Goal: Task Accomplishment & Management: Use online tool/utility

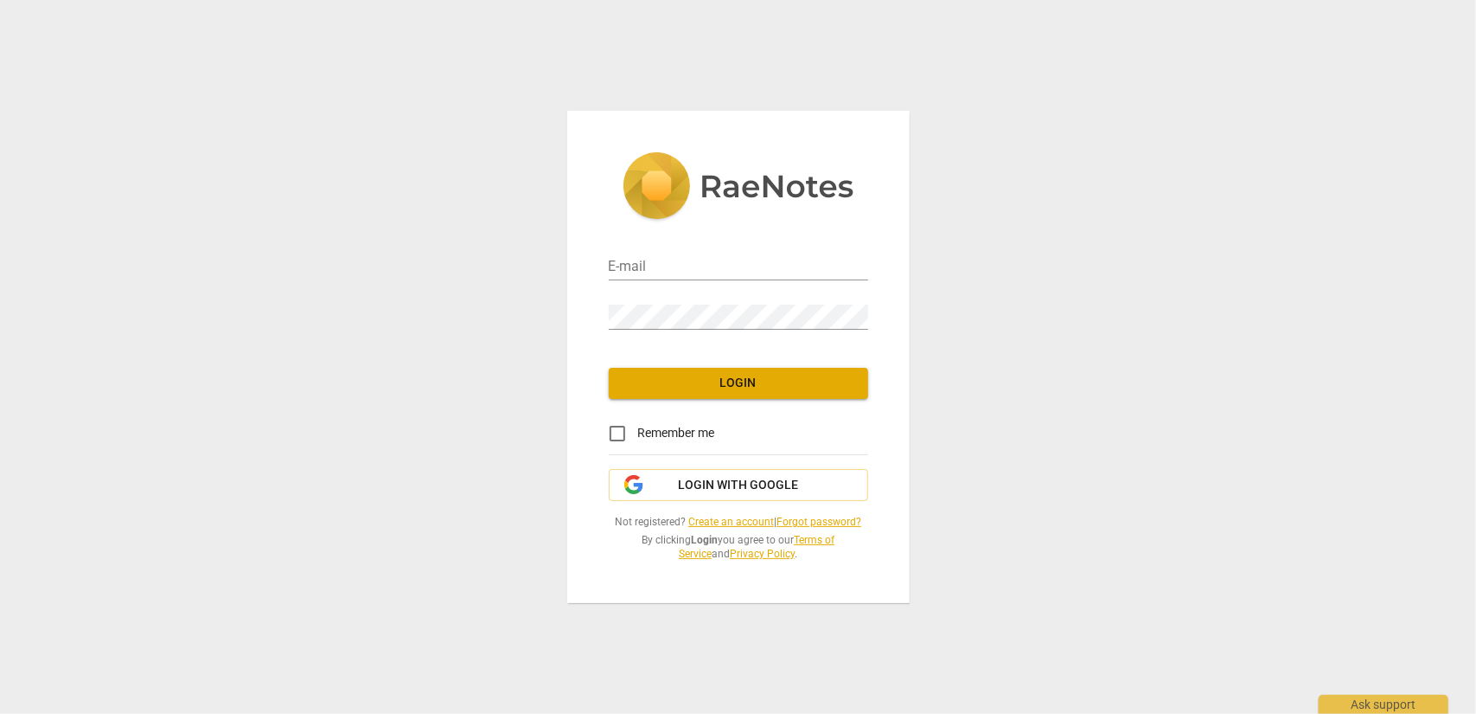
type input "[EMAIL_ADDRESS][DOMAIN_NAME]"
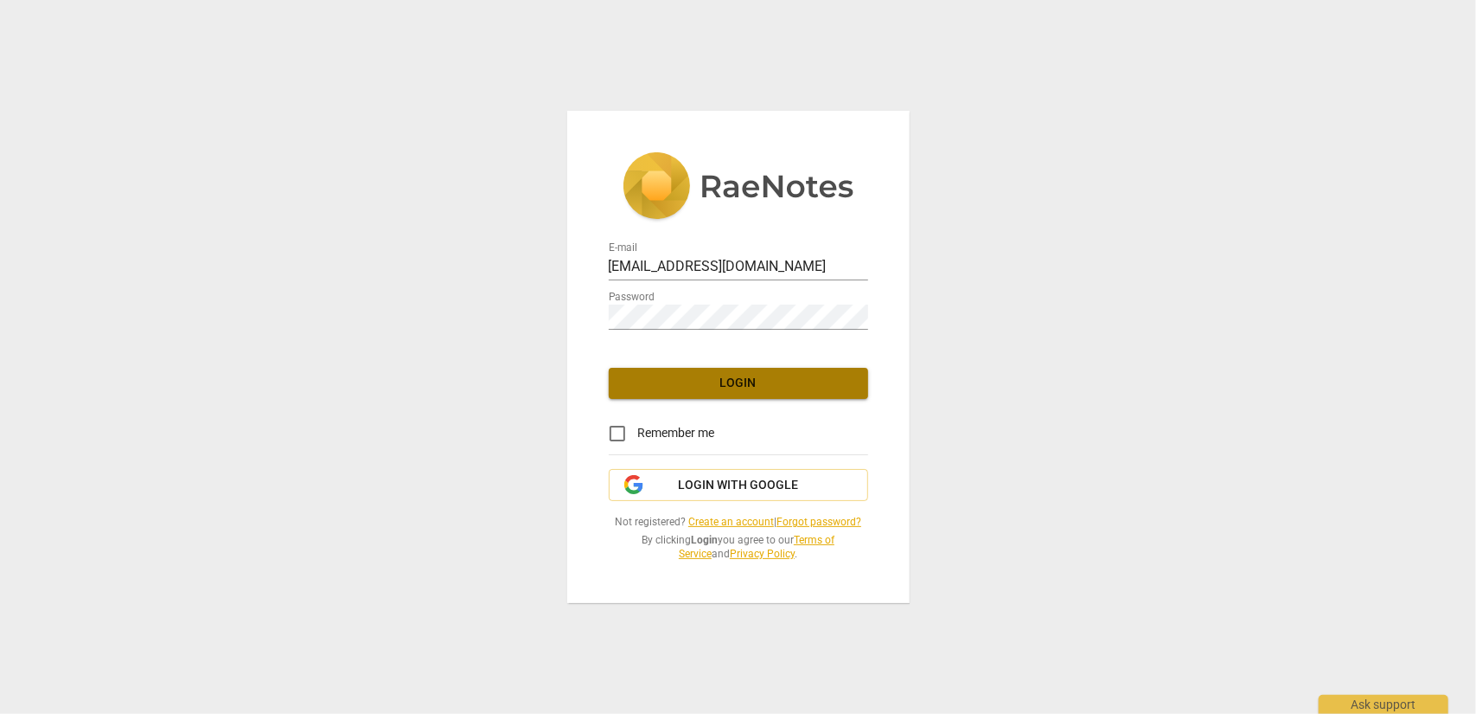
click at [735, 381] on span "Login" at bounding box center [739, 383] width 232 height 17
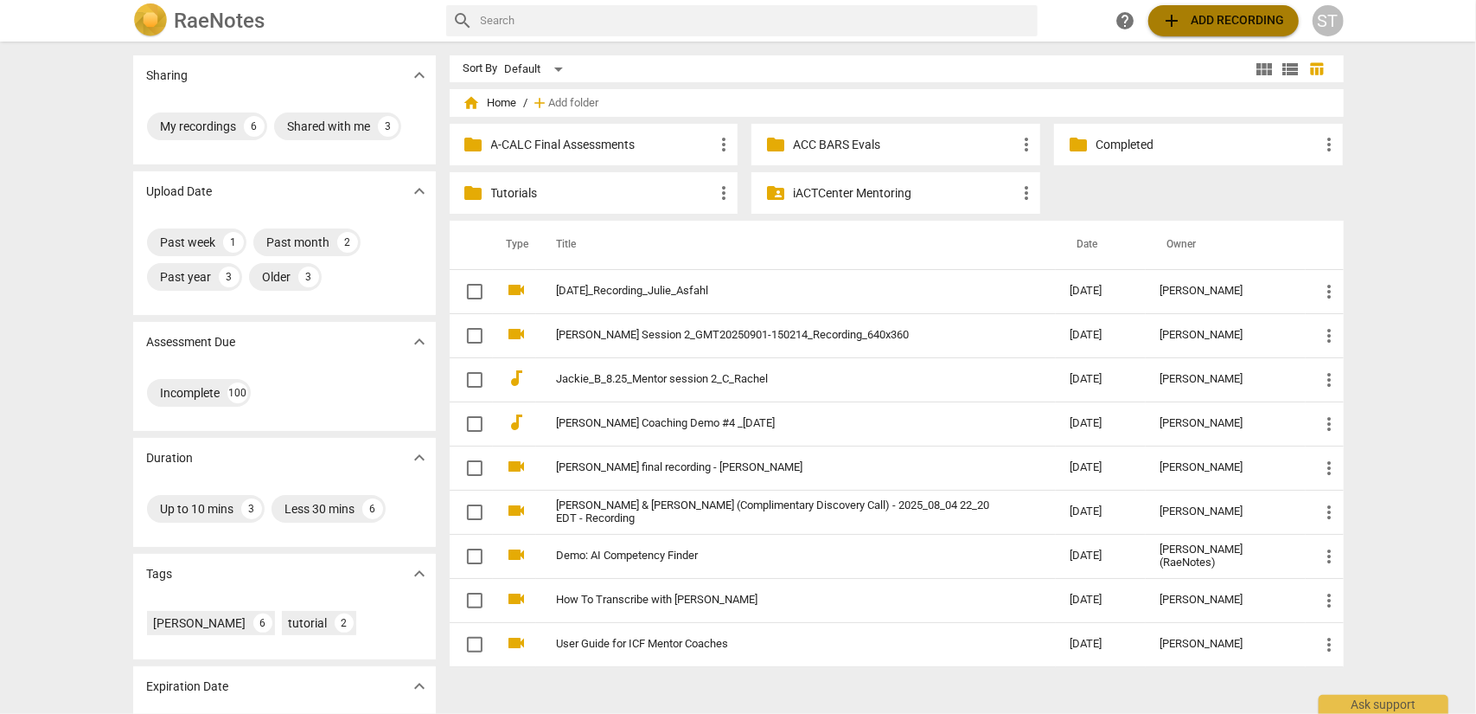
click at [1221, 30] on span "add Add recording" at bounding box center [1223, 20] width 123 height 21
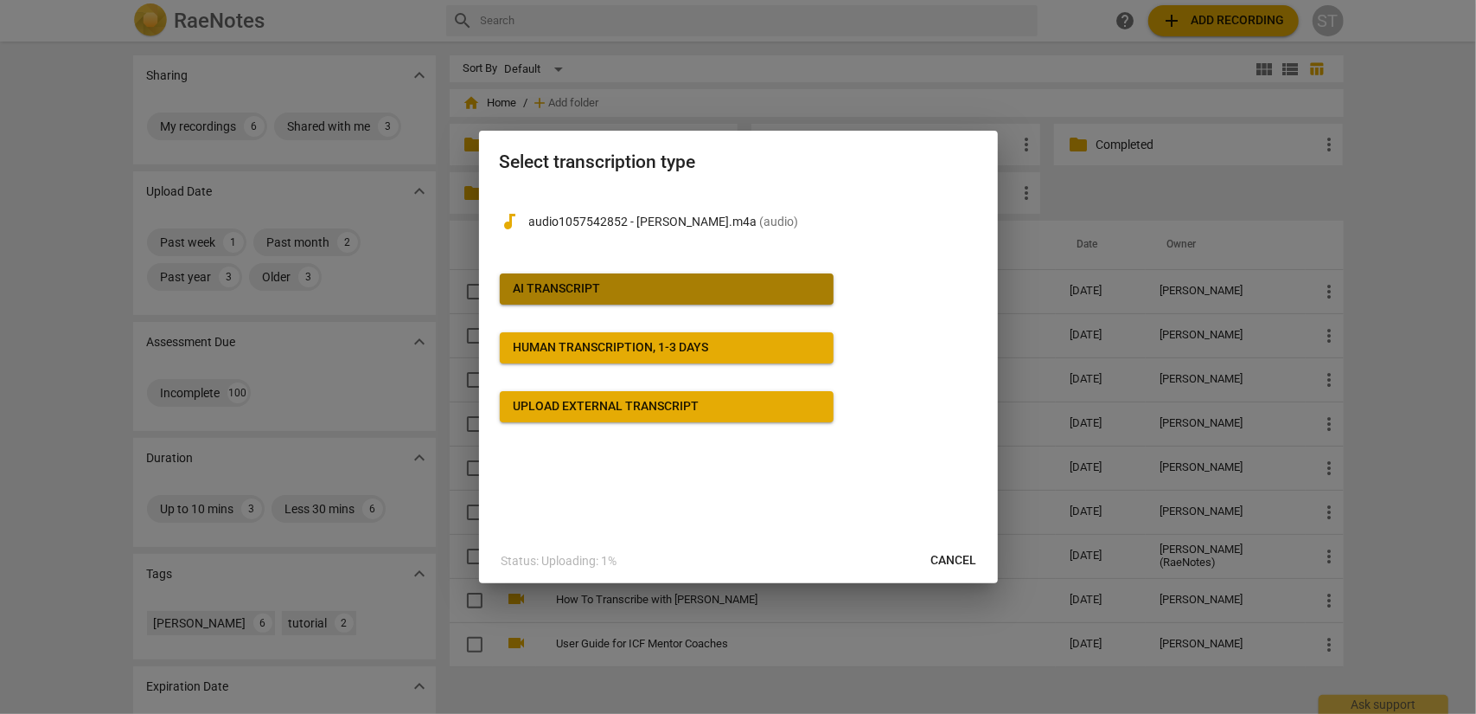
click at [630, 290] on span "AI Transcript" at bounding box center [667, 288] width 306 height 17
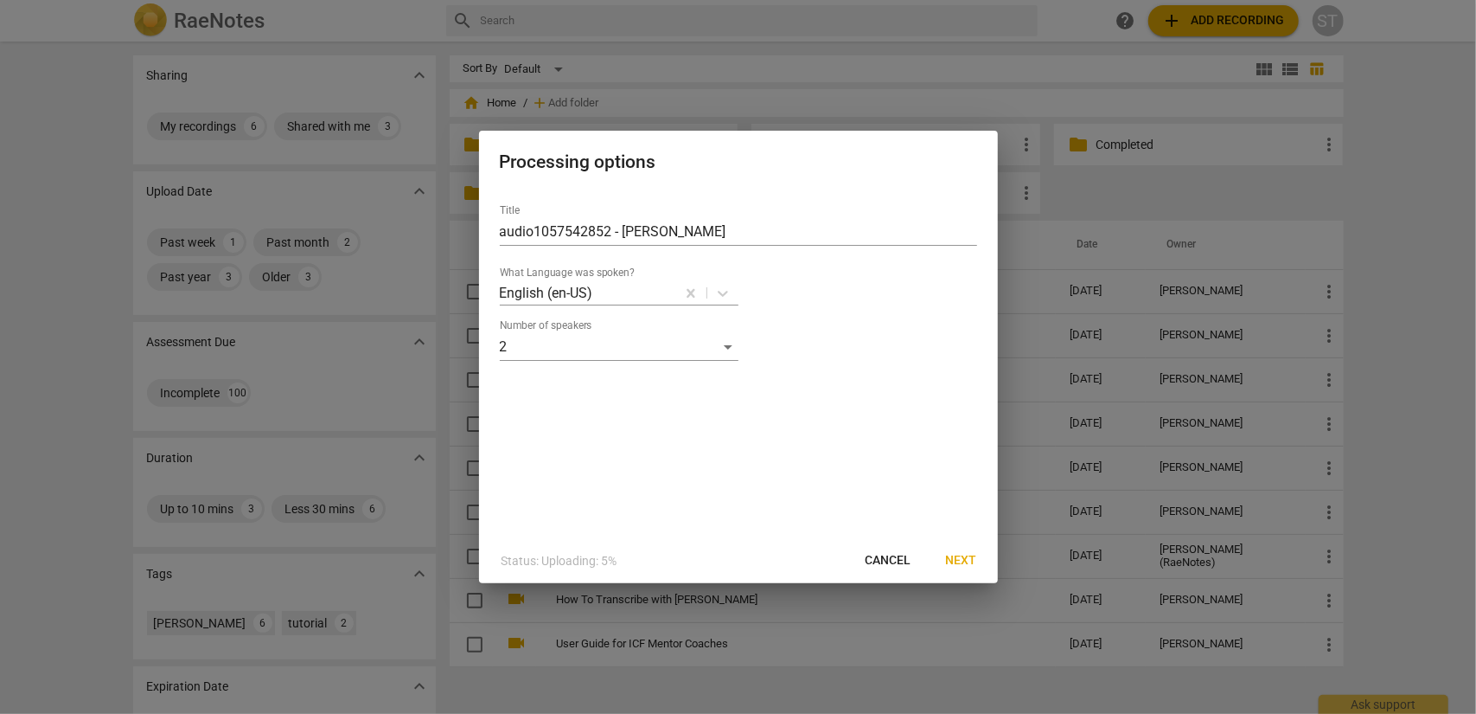
click at [964, 565] on span "Next" at bounding box center [961, 560] width 31 height 17
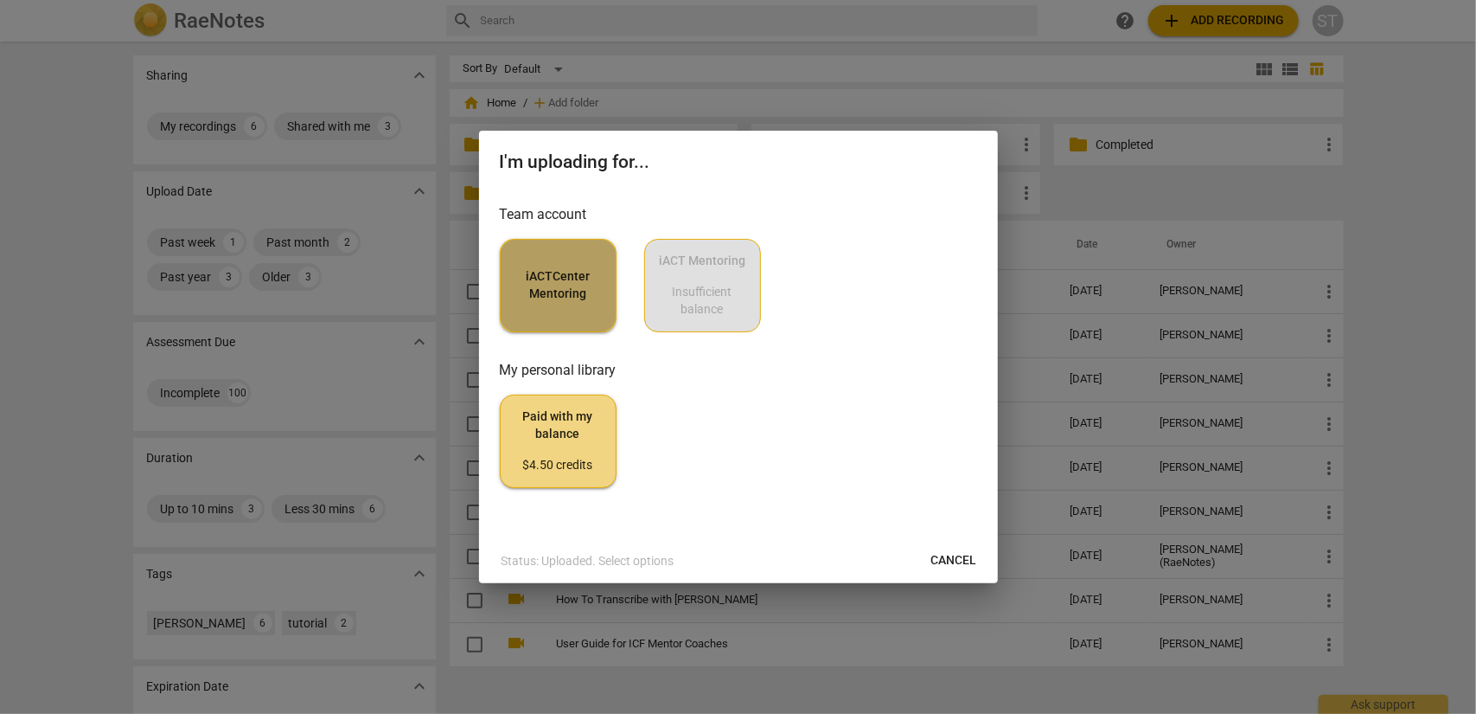
click at [541, 309] on button "iACTCenter Mentoring" at bounding box center [558, 285] width 117 height 93
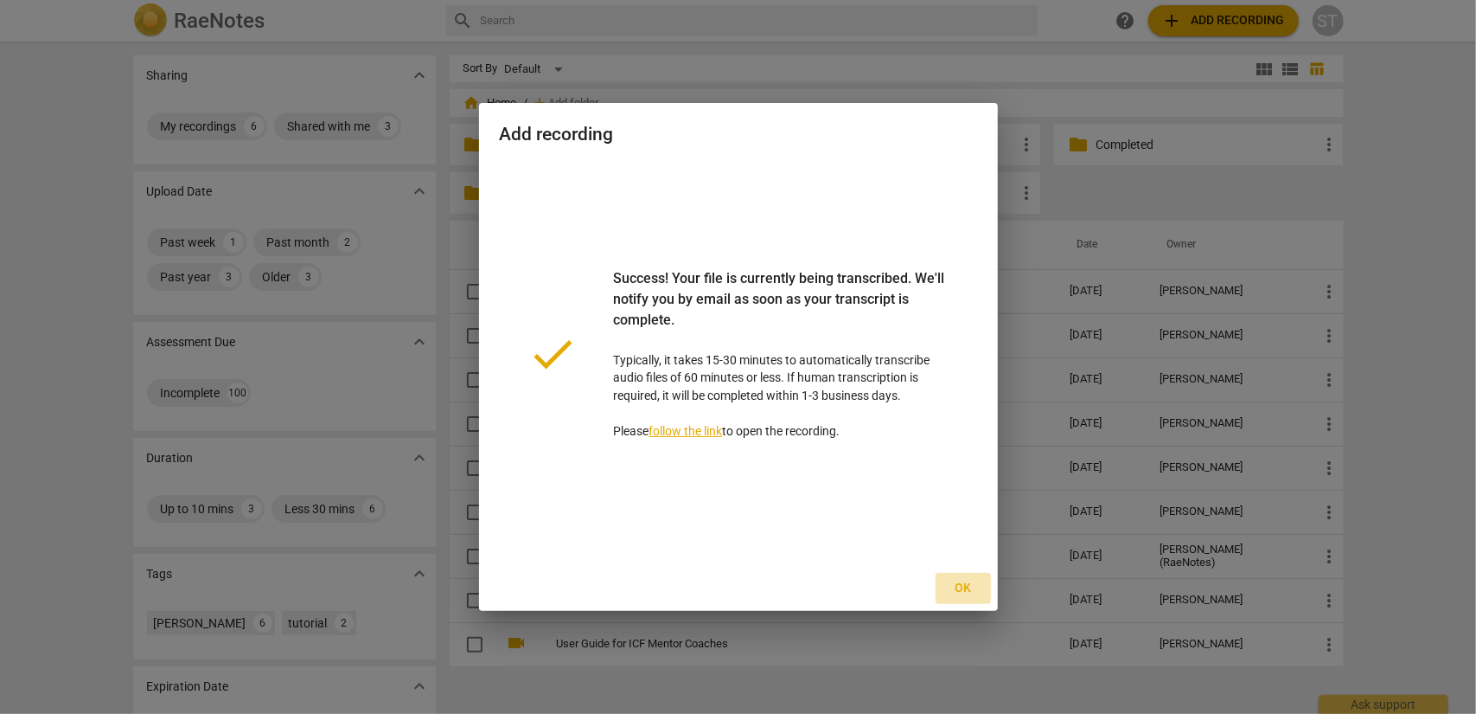
click at [951, 588] on span "Ok" at bounding box center [964, 587] width 28 height 17
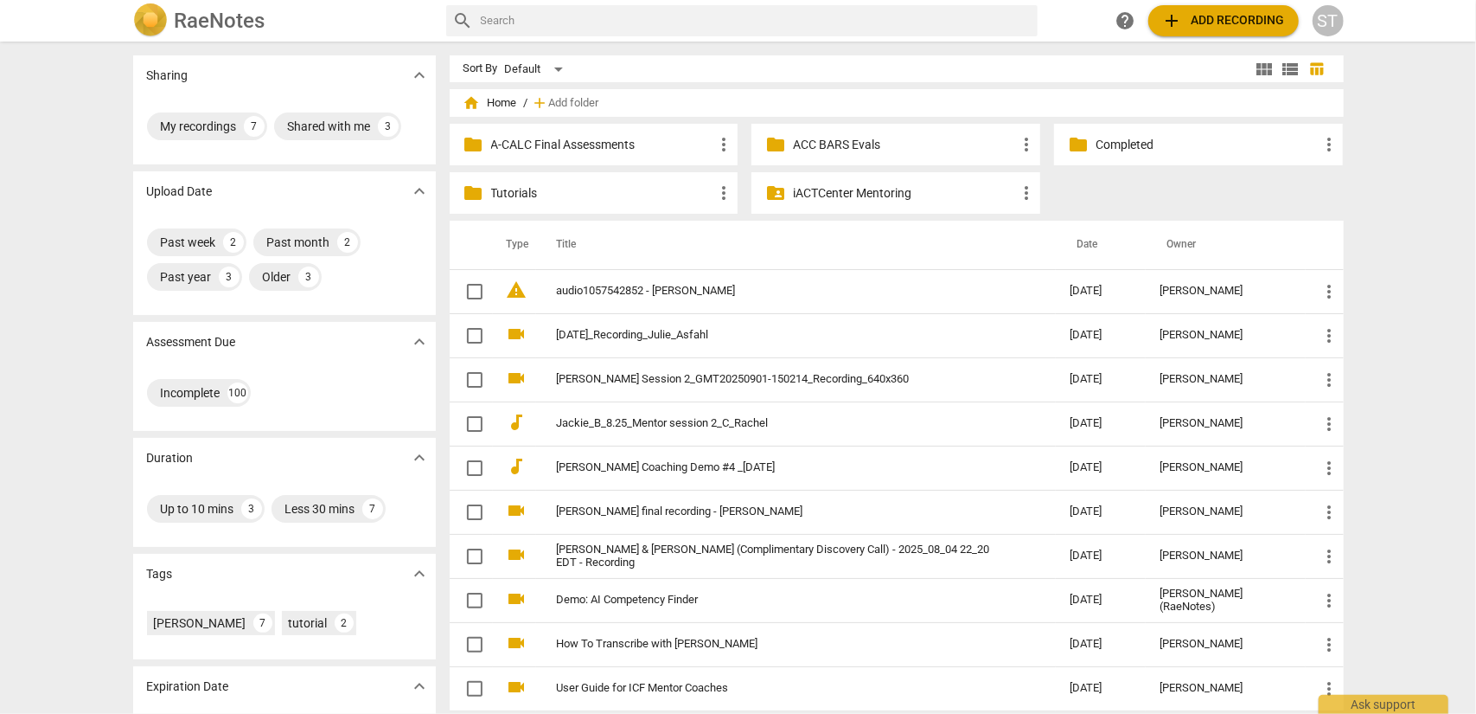
click at [1242, 10] on span "add Add recording" at bounding box center [1223, 20] width 123 height 21
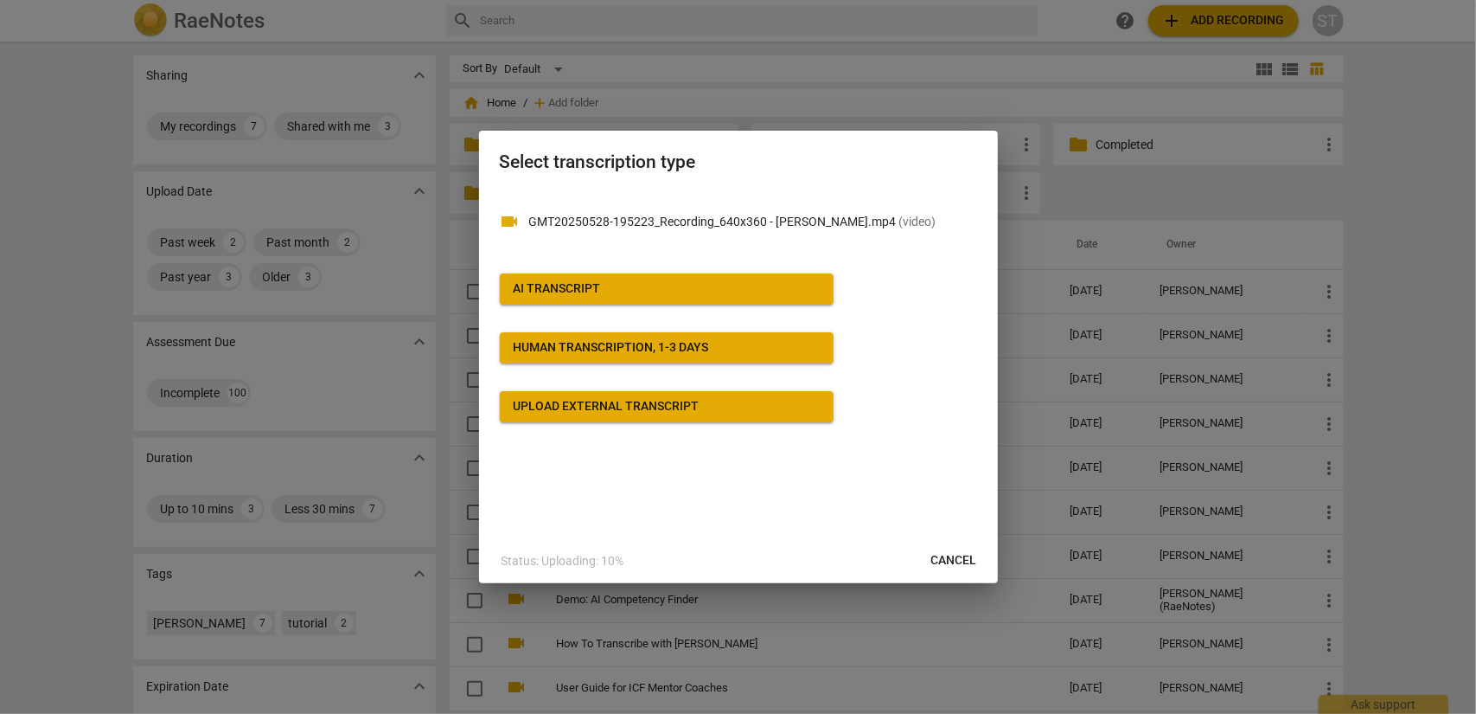
click at [692, 290] on span "AI Transcript" at bounding box center [667, 288] width 306 height 17
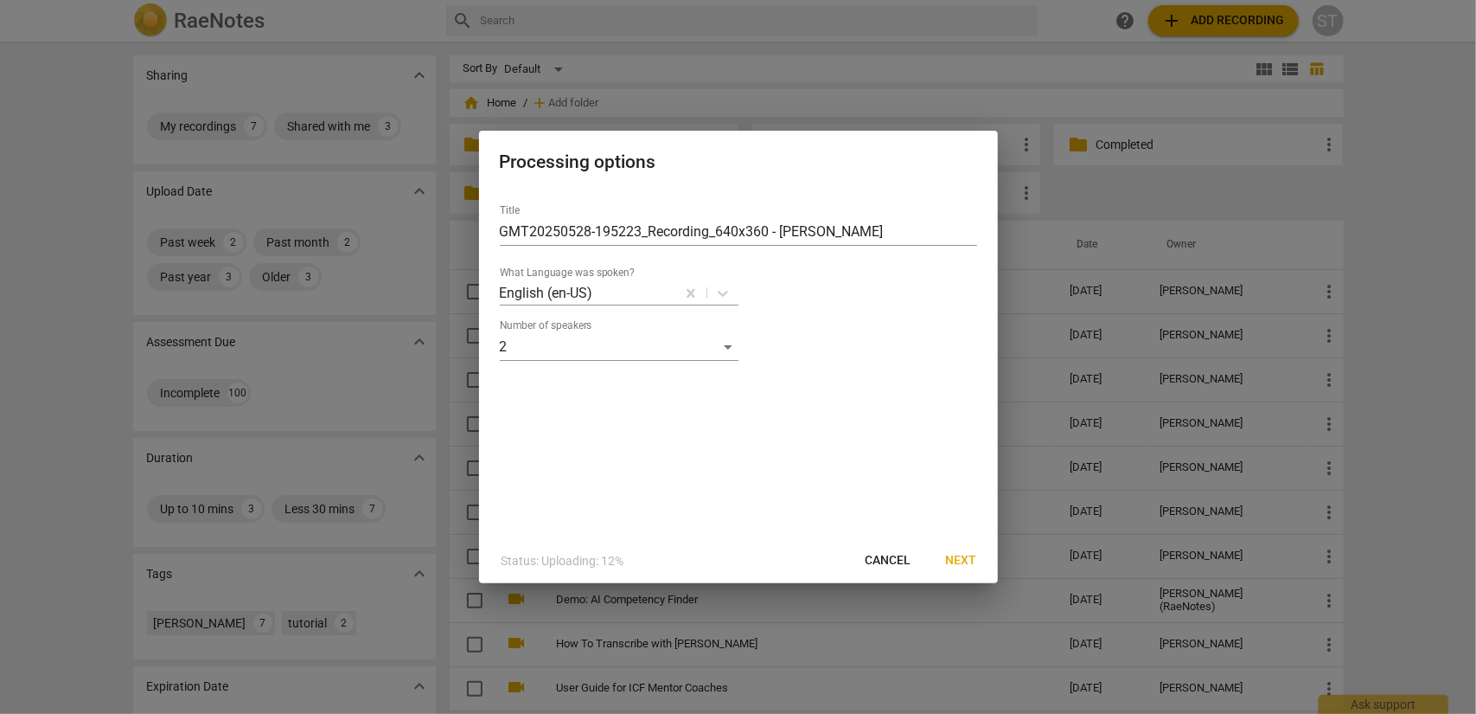
click at [969, 556] on span "Next" at bounding box center [961, 560] width 31 height 17
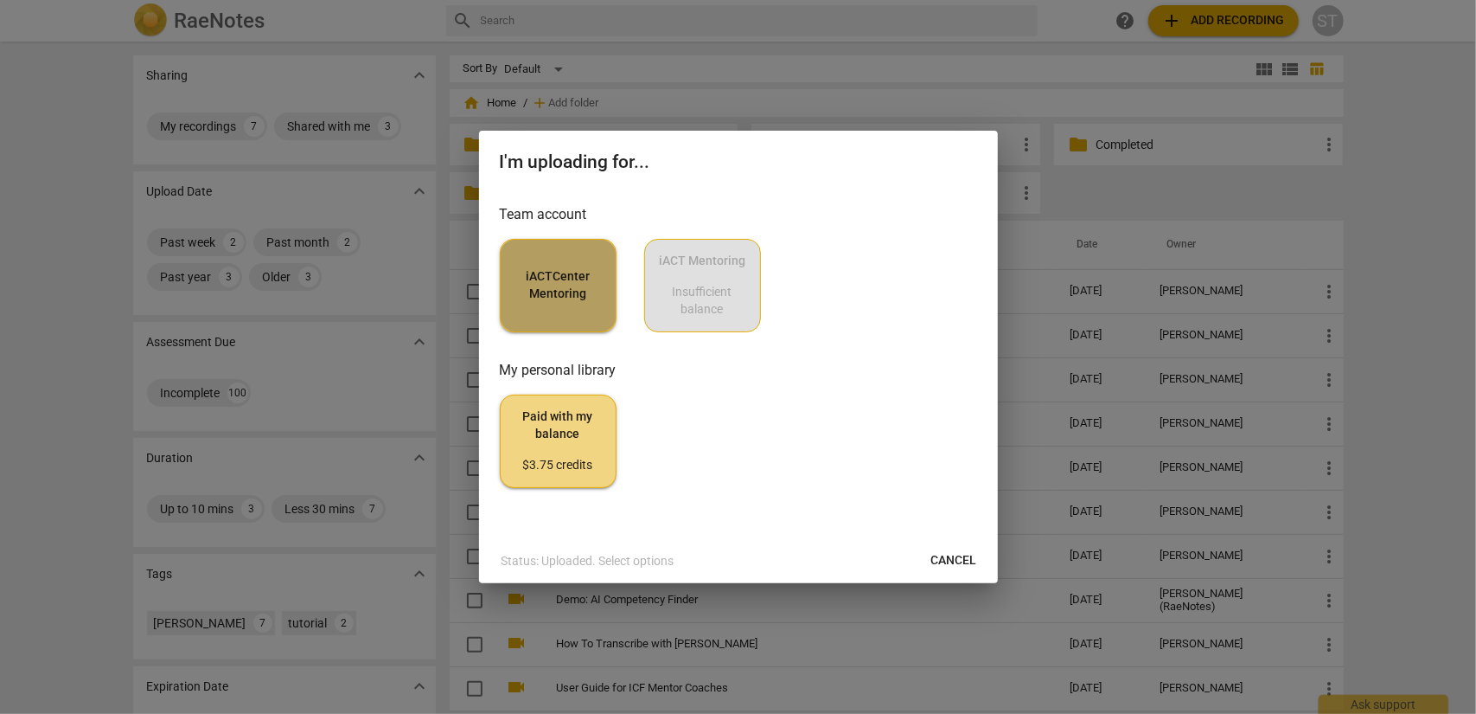
click at [585, 290] on span "iACTCenter Mentoring" at bounding box center [558, 285] width 87 height 34
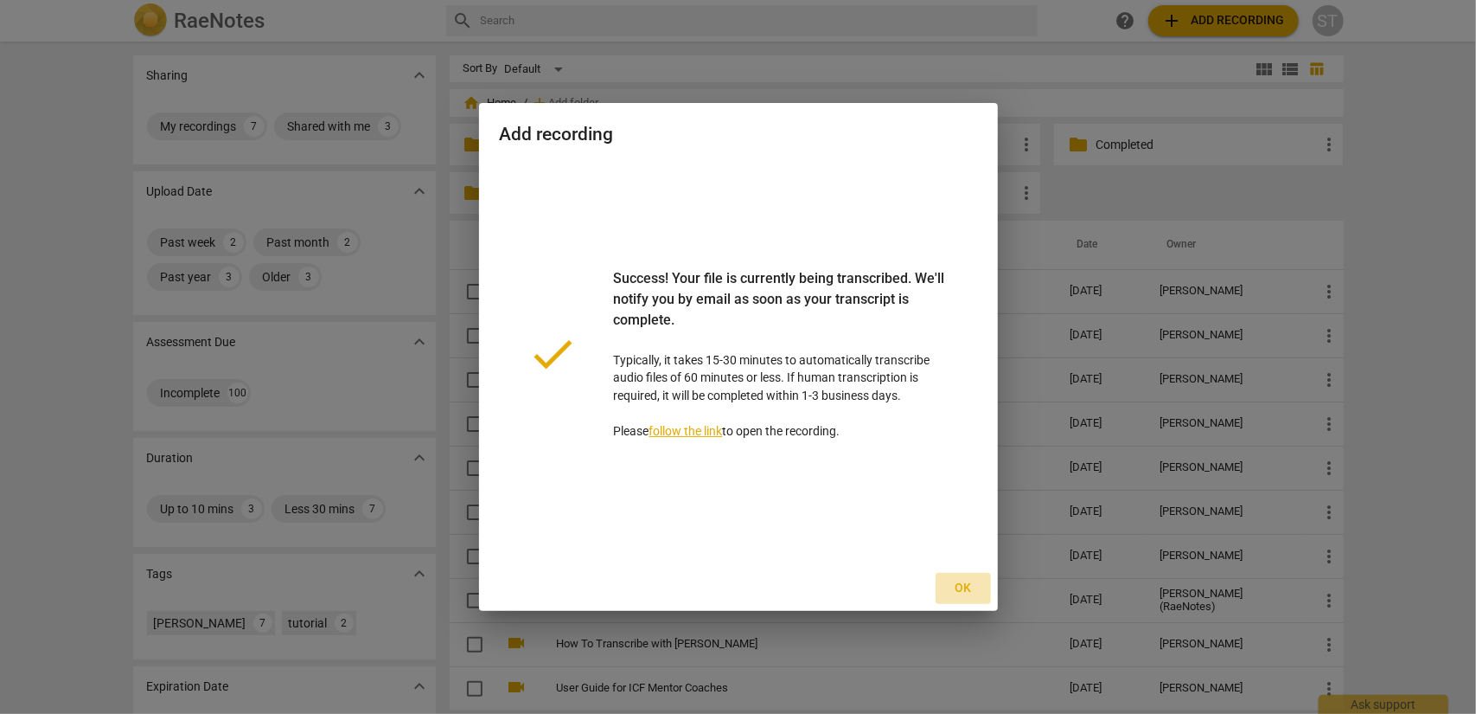
click at [964, 587] on span "Ok" at bounding box center [964, 587] width 28 height 17
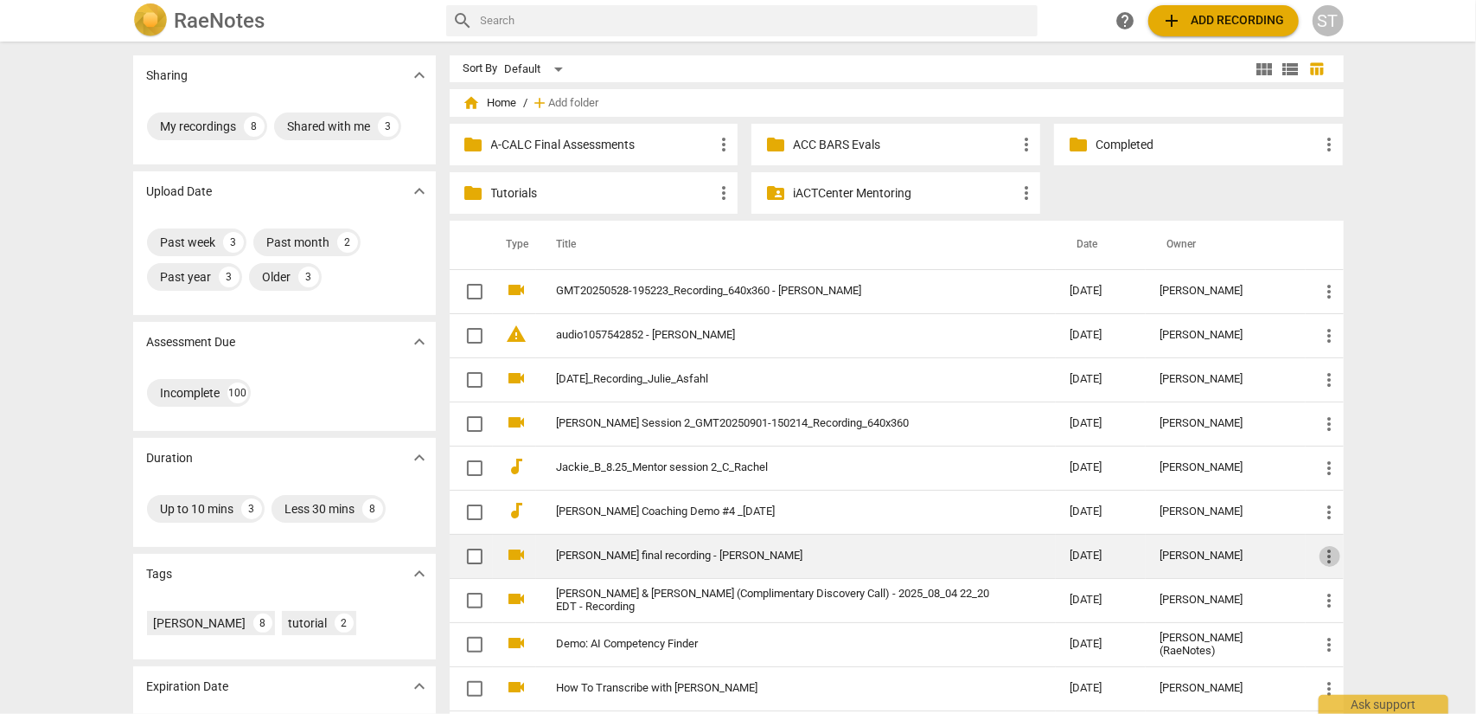
click at [1328, 556] on span "more_vert" at bounding box center [1330, 556] width 21 height 21
click at [1328, 556] on li "Move" at bounding box center [1349, 554] width 66 height 42
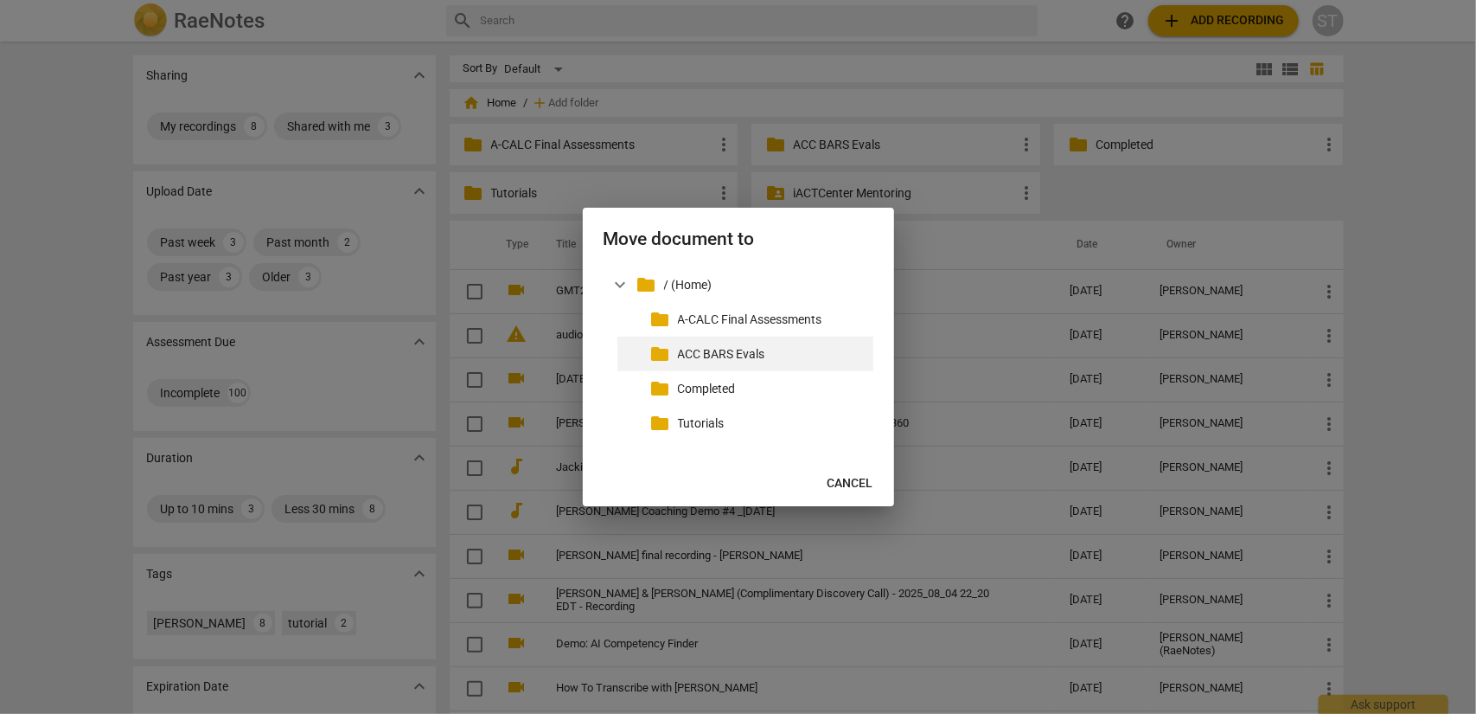
click at [757, 350] on p "ACC BARS Evals" at bounding box center [772, 354] width 189 height 18
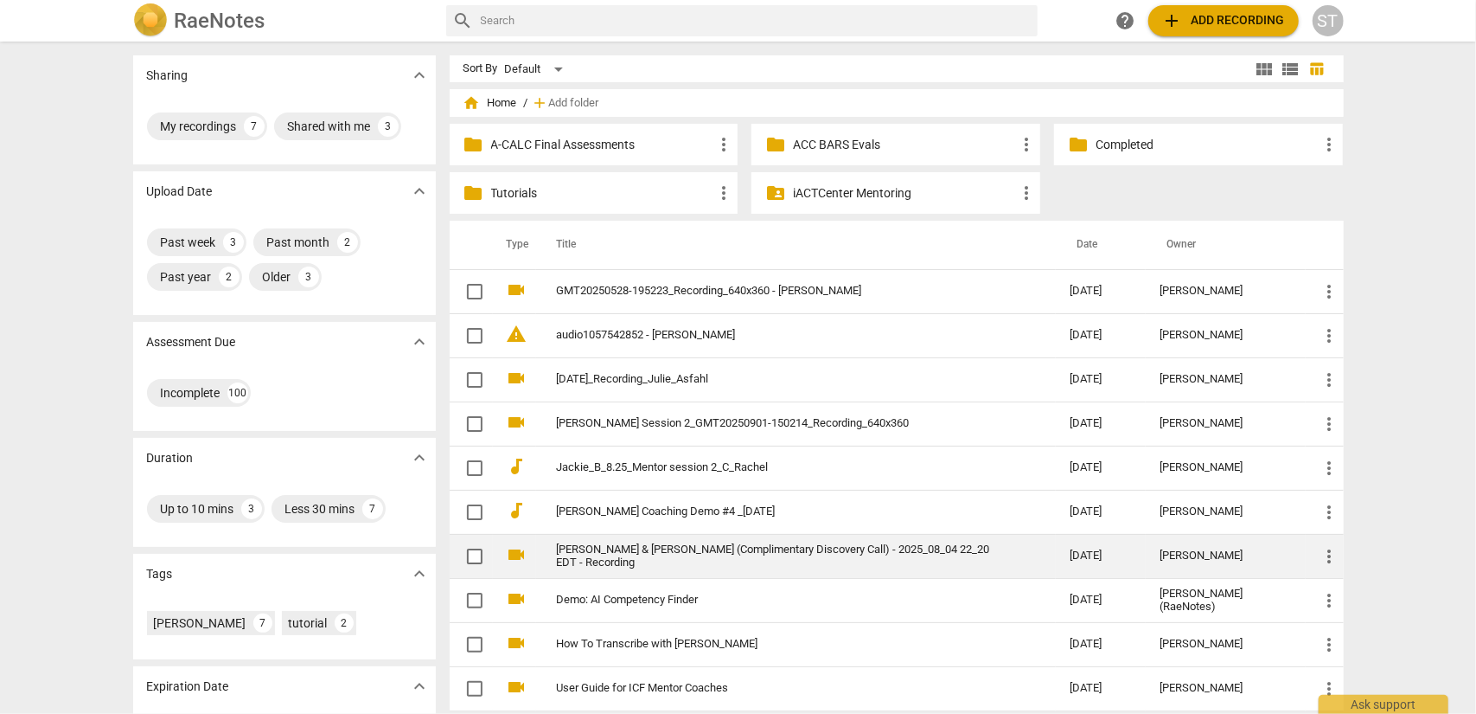
click at [695, 552] on link "[PERSON_NAME] & [PERSON_NAME] (Complimentary Discovery Call) - 2025_08_04 22_20…" at bounding box center [782, 556] width 451 height 26
